Goal: Check status: Check status

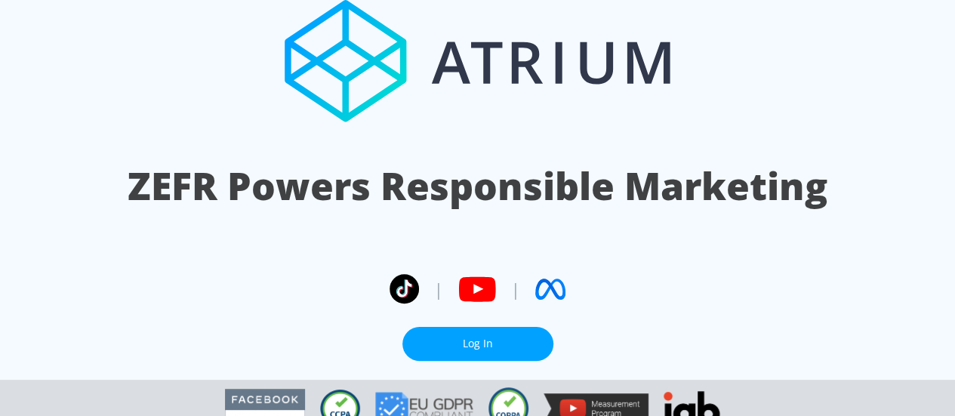
click at [521, 334] on link "Log In" at bounding box center [477, 344] width 151 height 34
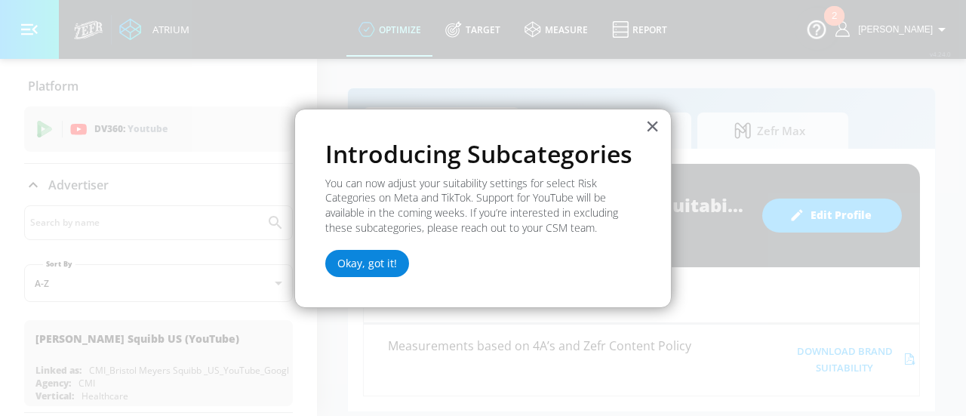
click at [389, 256] on button "Okay, got it!" at bounding box center [367, 263] width 84 height 27
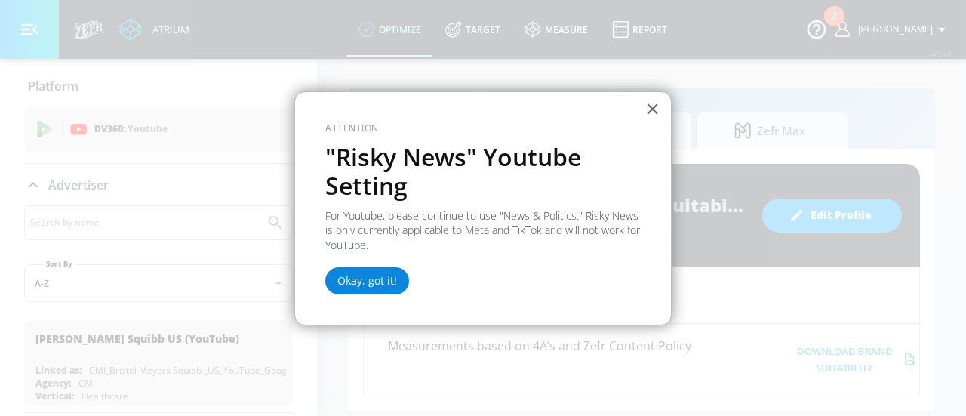
click at [386, 285] on button "Okay, got it!" at bounding box center [367, 280] width 84 height 27
